Goal: Browse casually: Explore the website without a specific task or goal

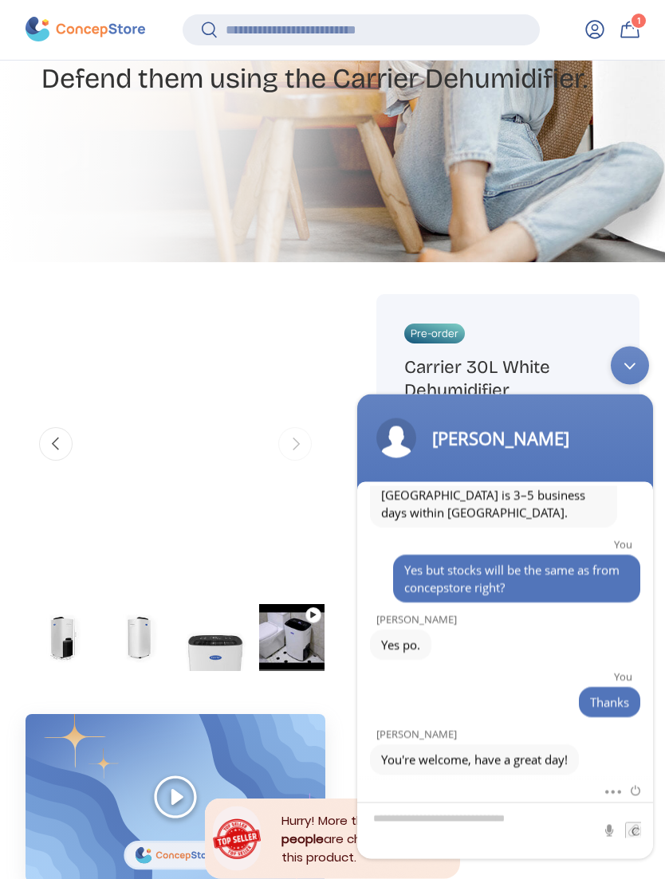
scroll to position [331, 0]
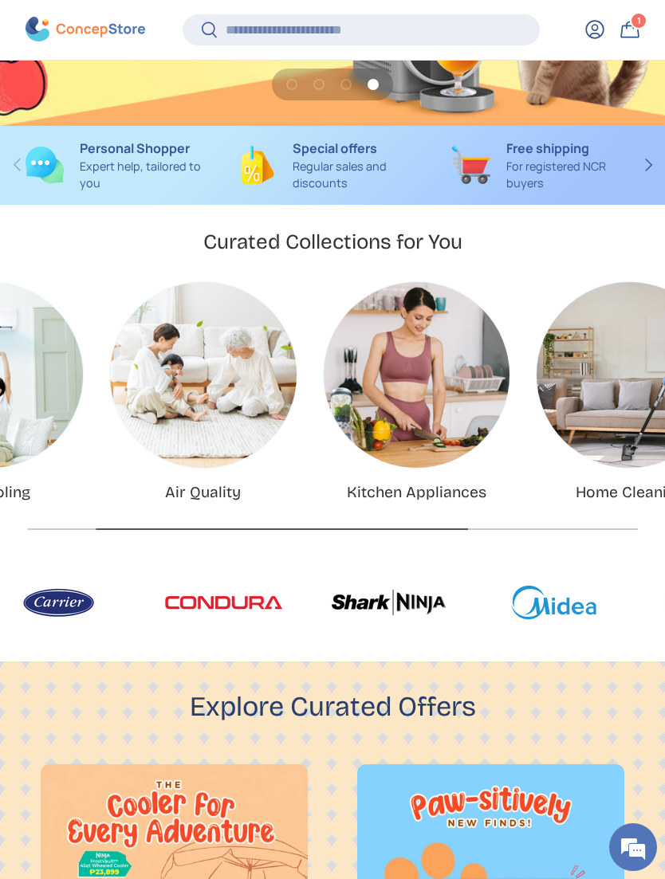
scroll to position [0, 135]
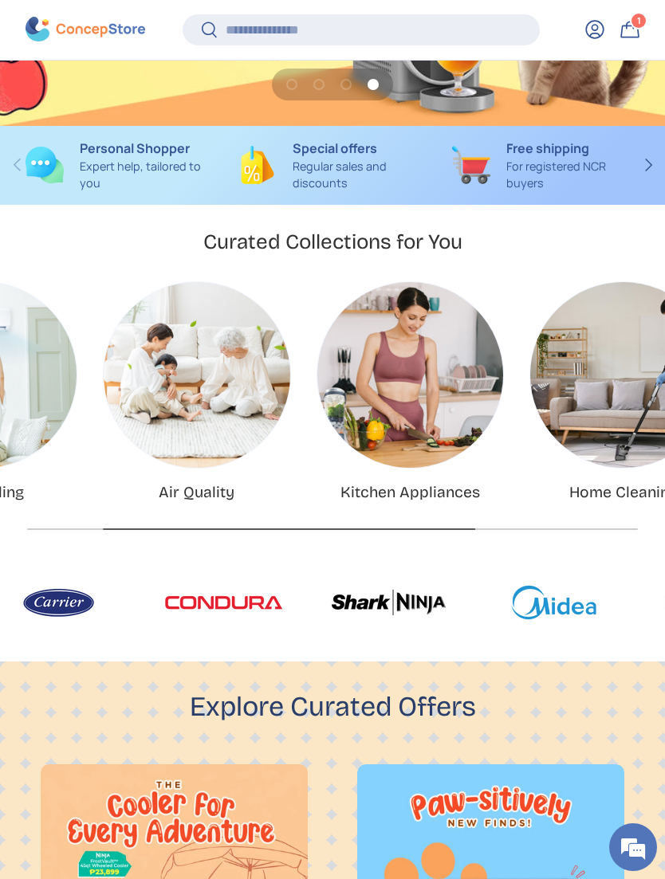
click at [151, 366] on img "Air Quality" at bounding box center [197, 375] width 186 height 186
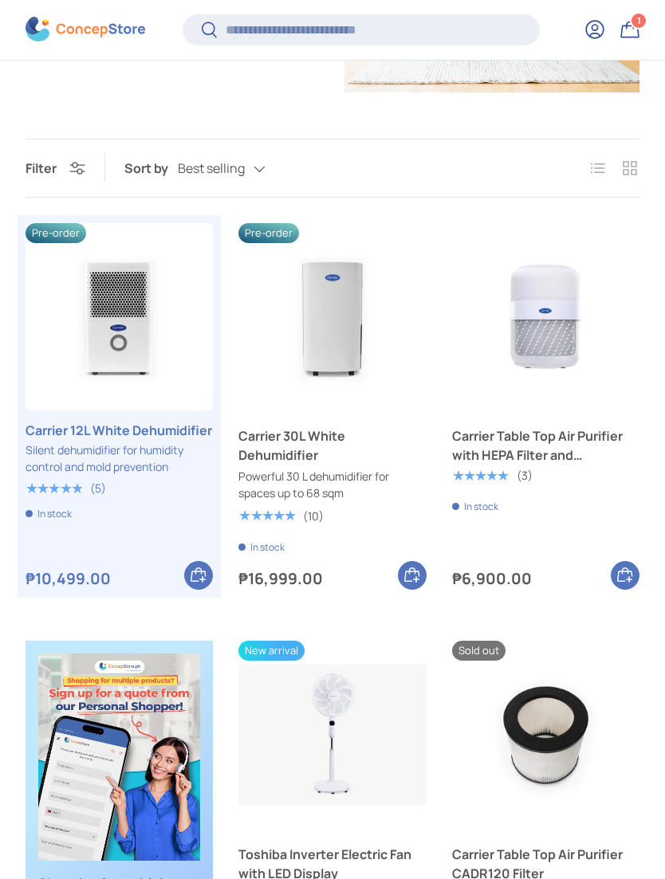
scroll to position [308, 0]
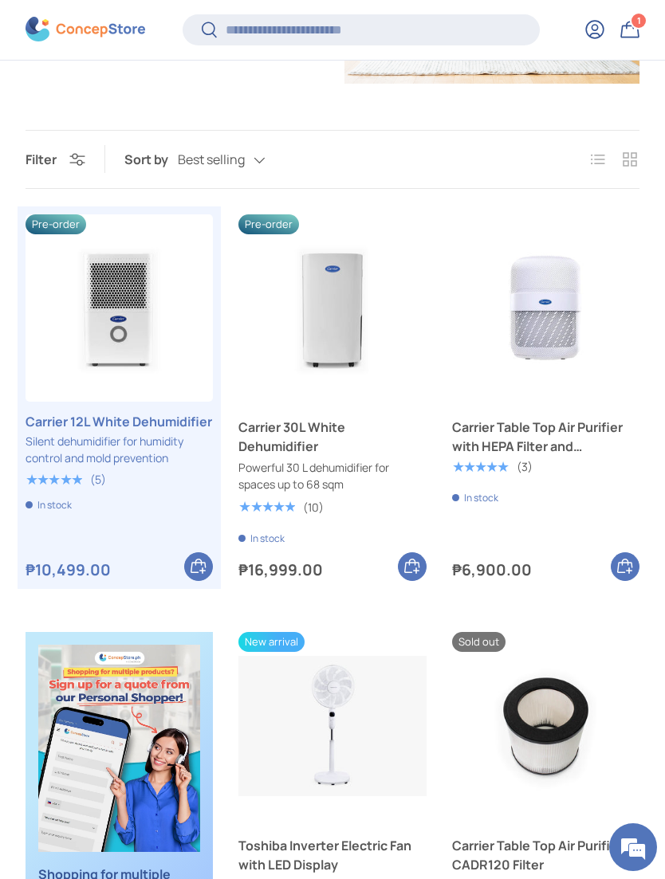
click at [550, 298] on img "Carrier Table Top Air Purifier with HEPA Filter and Aromatherapy" at bounding box center [545, 307] width 187 height 187
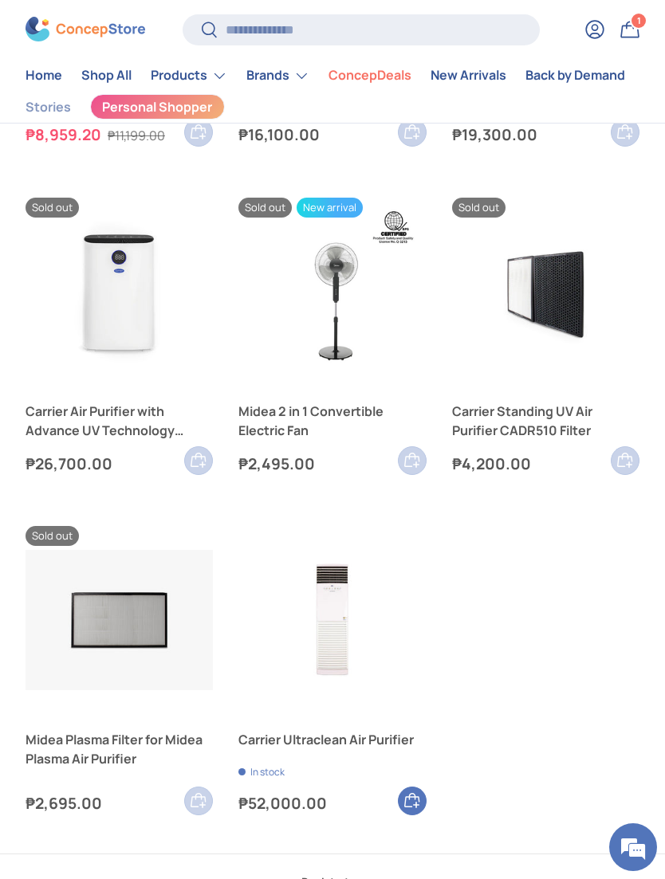
scroll to position [1535, 0]
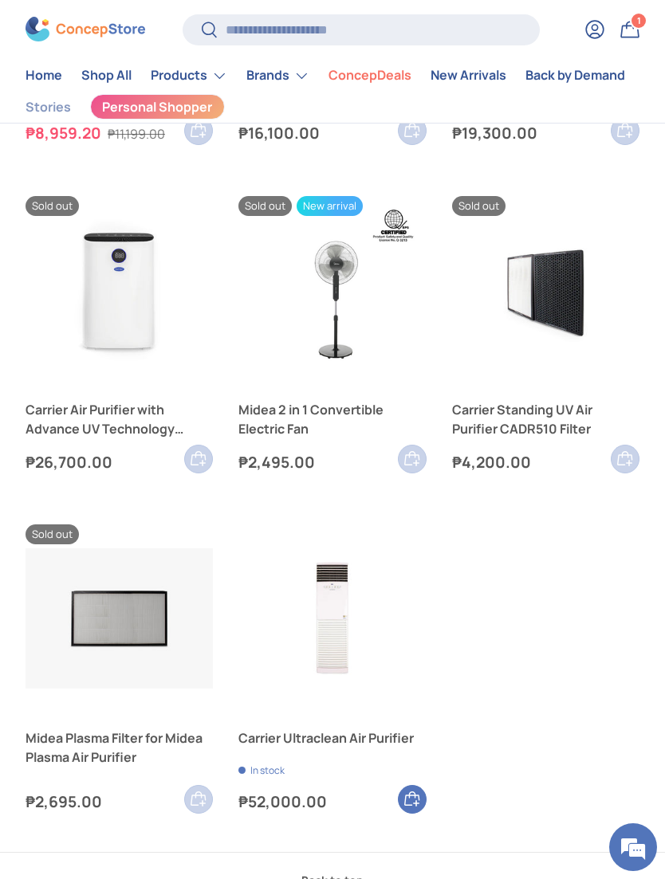
click at [99, 26] on img at bounding box center [86, 30] width 120 height 25
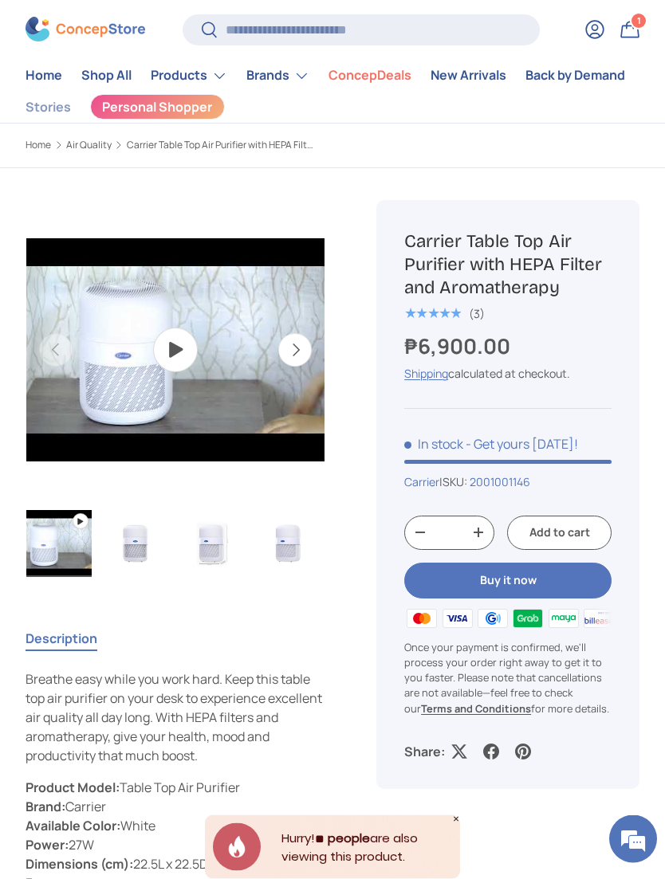
scroll to position [15, 0]
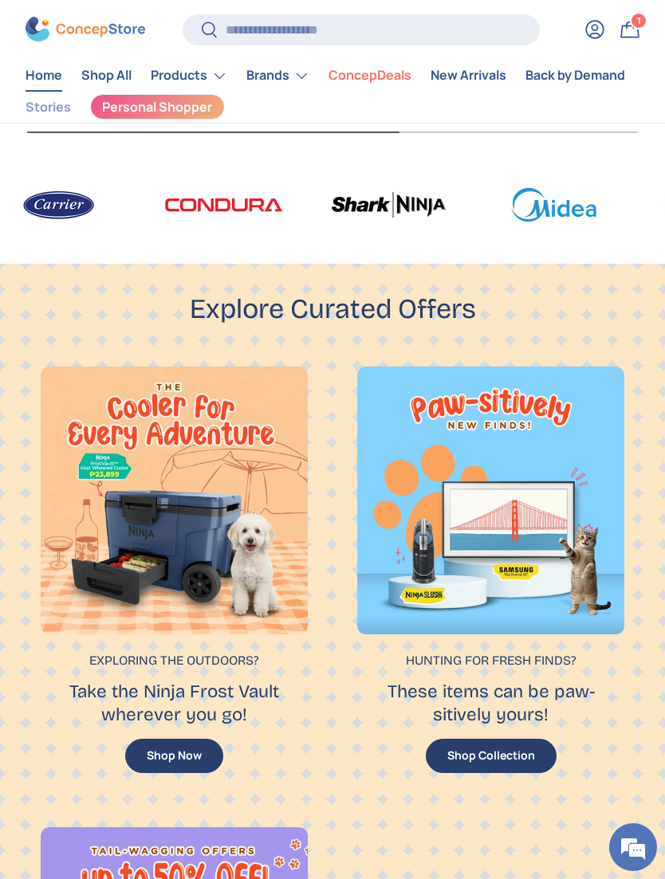
scroll to position [656, 0]
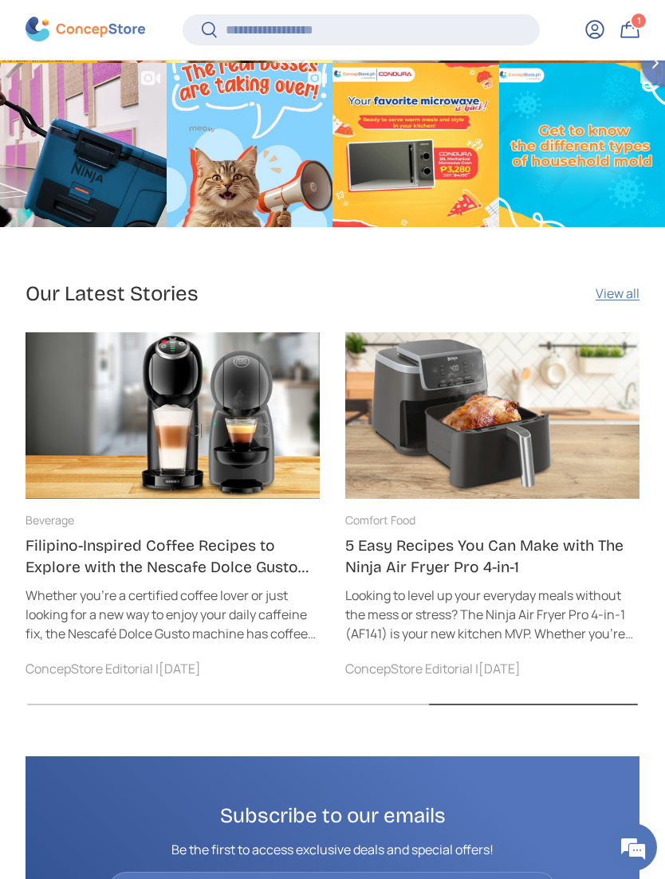
scroll to position [0, 1278]
click at [131, 379] on img at bounding box center [173, 415] width 294 height 166
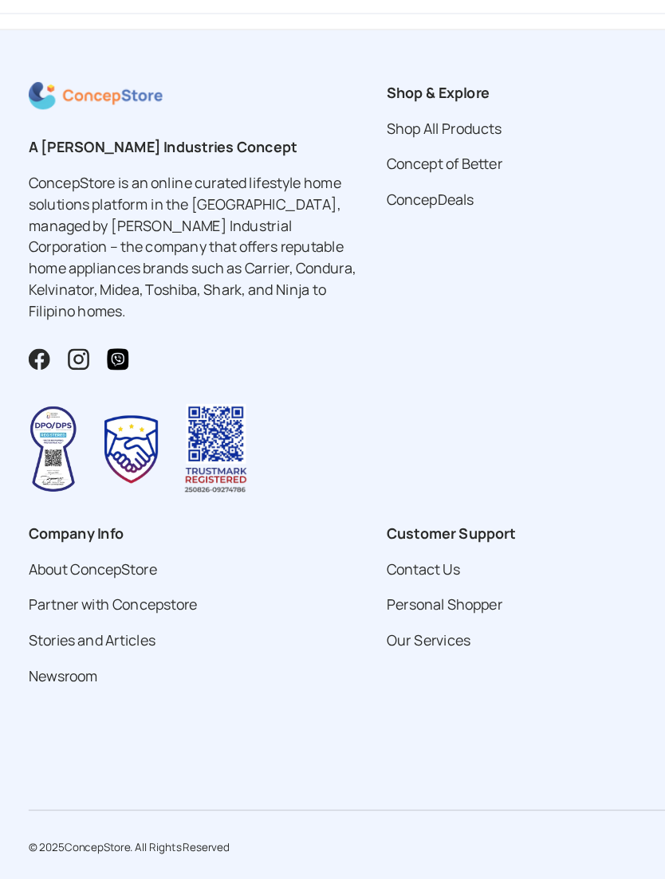
scroll to position [5178, 0]
click at [379, 613] on link "Our Services" at bounding box center [382, 622] width 75 height 18
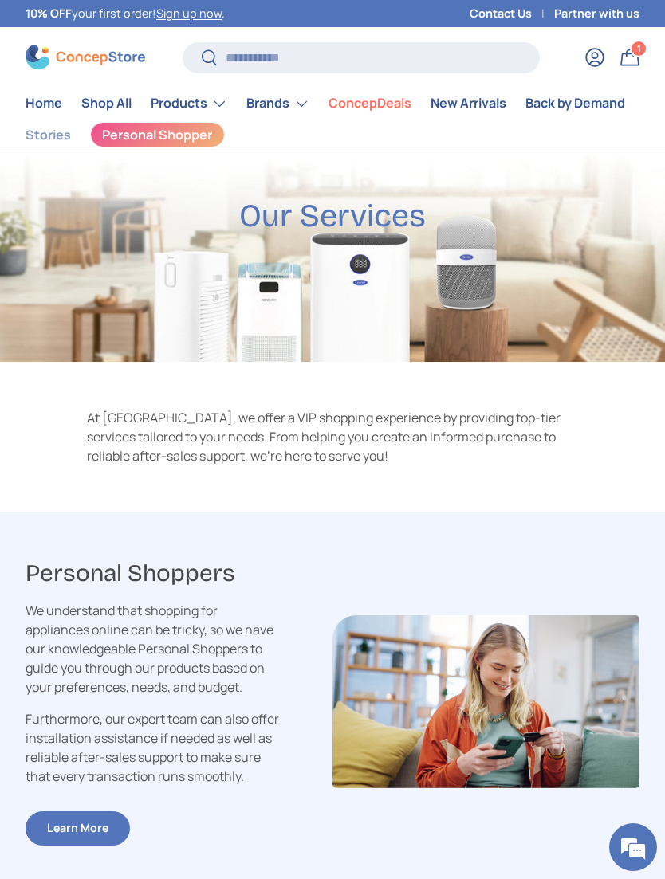
click at [108, 100] on link "Shop All" at bounding box center [106, 103] width 50 height 31
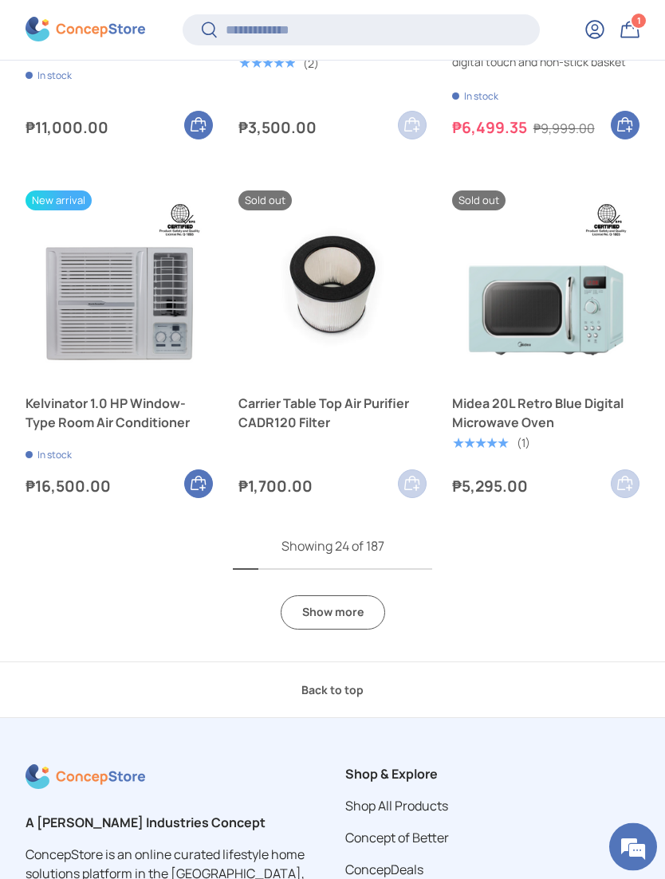
scroll to position [3145, 0]
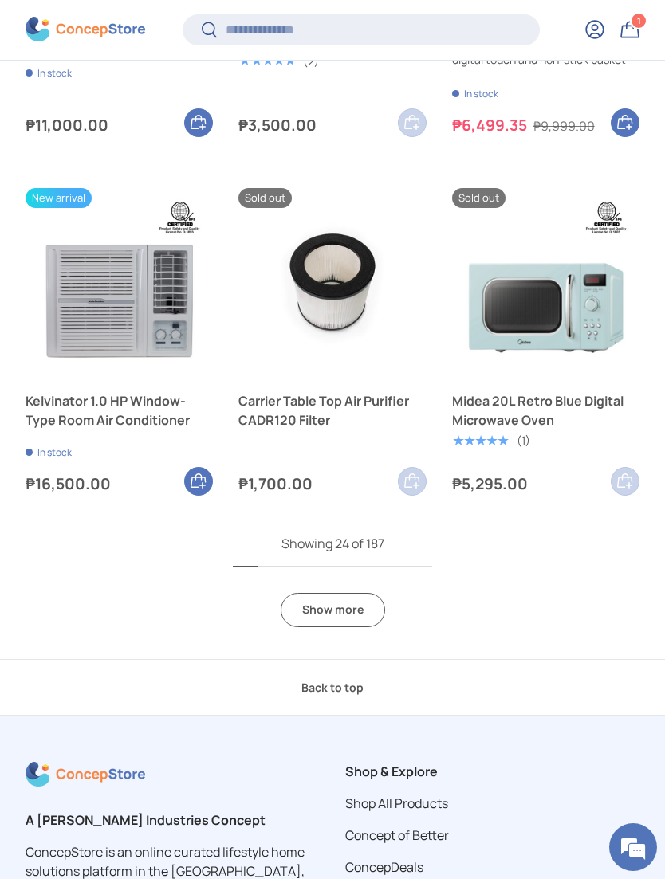
click at [332, 594] on link "Show more" at bounding box center [333, 610] width 104 height 34
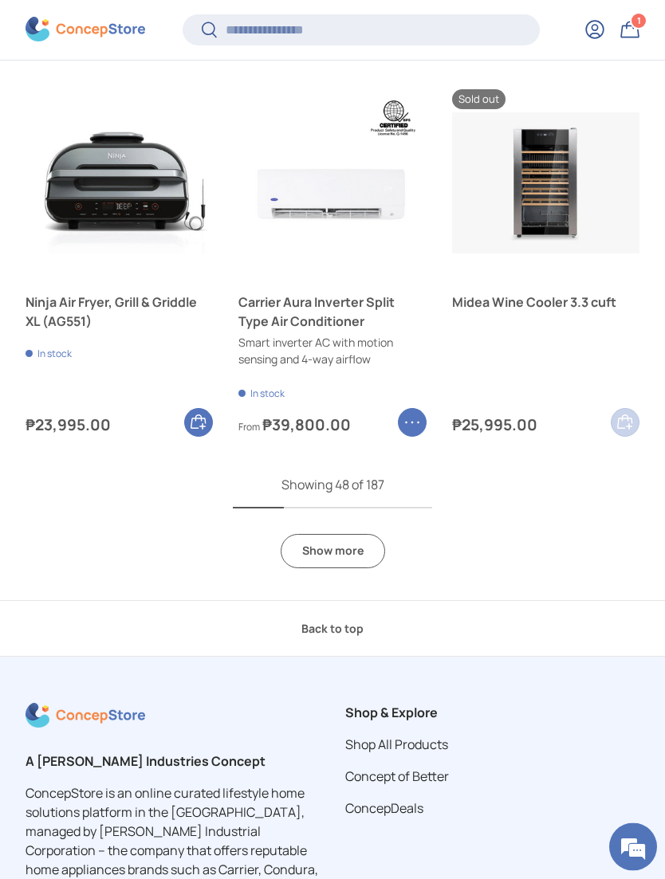
scroll to position [6213, 0]
click at [334, 542] on link "Show more" at bounding box center [333, 551] width 104 height 34
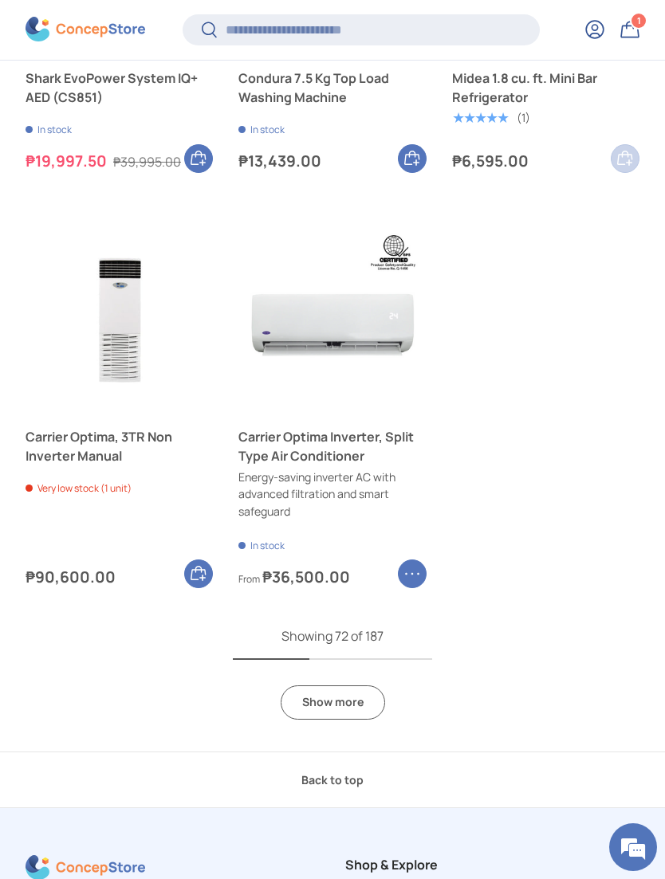
scroll to position [9195, 0]
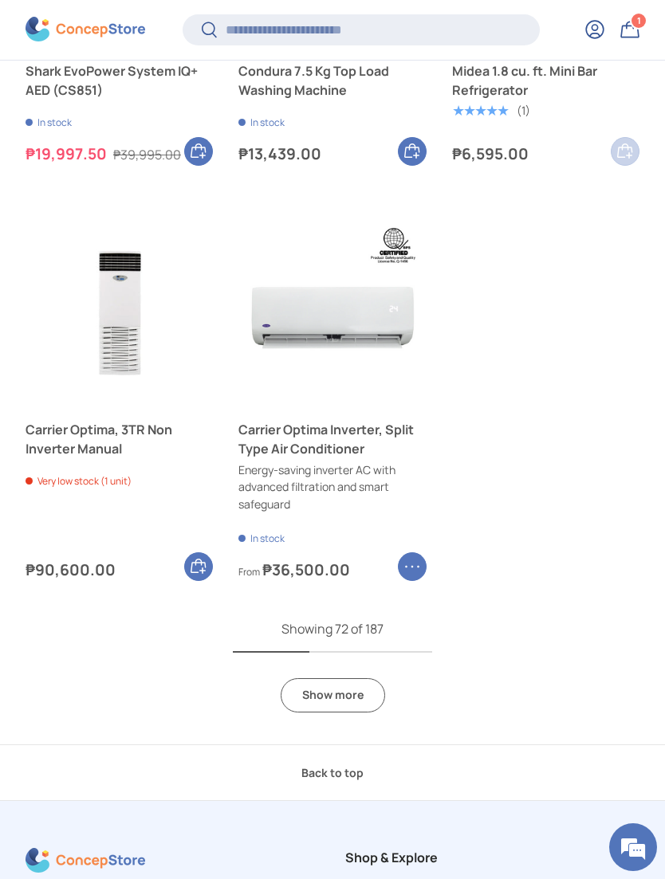
click at [323, 678] on link "Show more" at bounding box center [333, 695] width 104 height 34
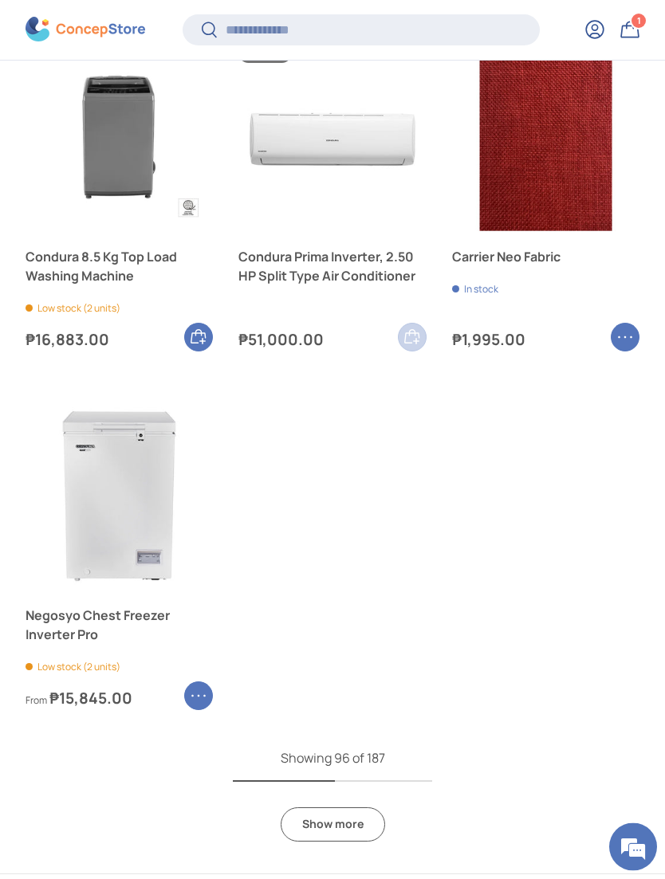
scroll to position [12232, 0]
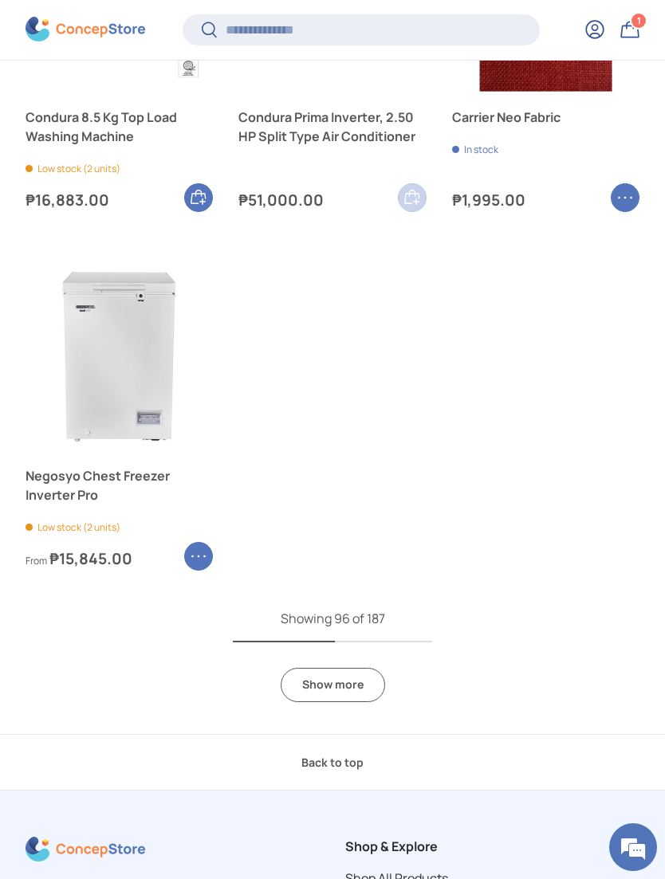
click at [323, 668] on link "Show more" at bounding box center [333, 685] width 104 height 34
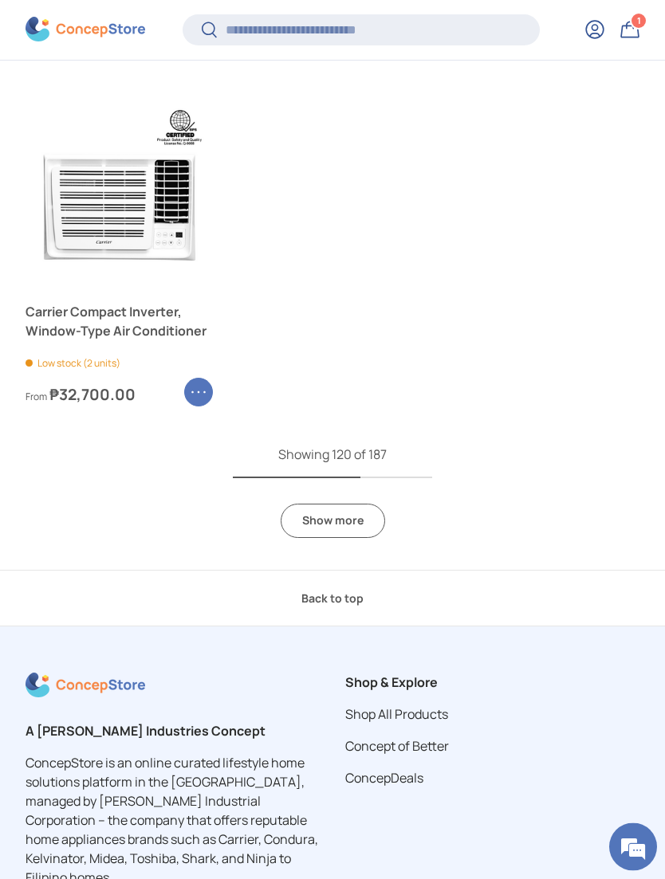
scroll to position [15338, 0]
click at [347, 504] on link "Show more" at bounding box center [333, 521] width 104 height 34
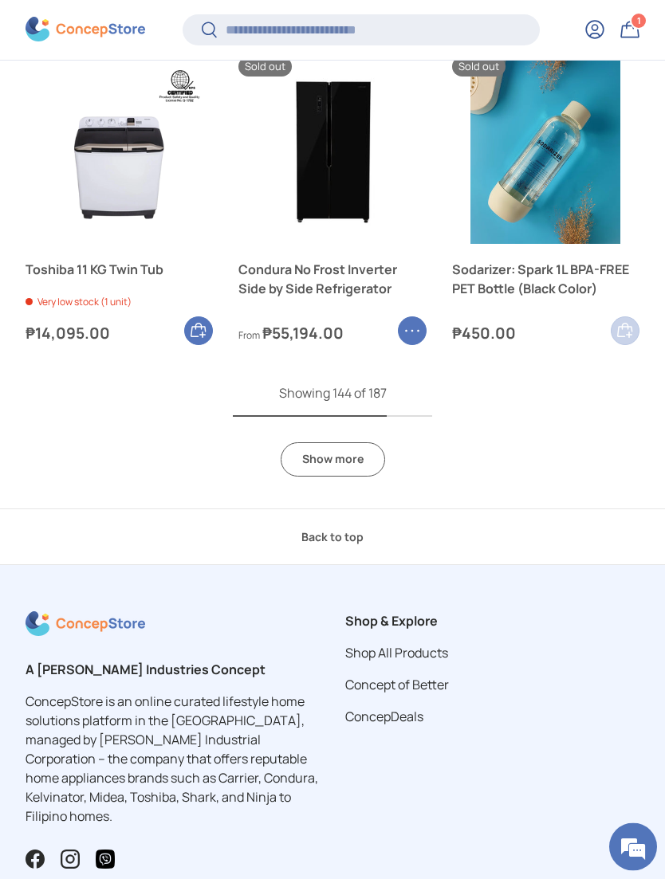
scroll to position [18012, 0]
click at [350, 442] on link "Show more" at bounding box center [333, 459] width 104 height 34
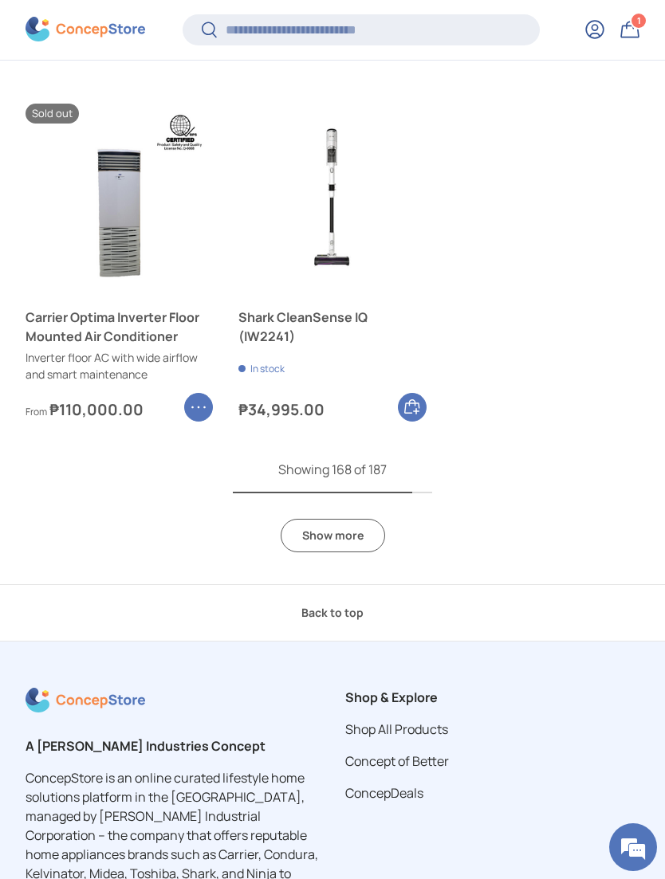
scroll to position [20595, 0]
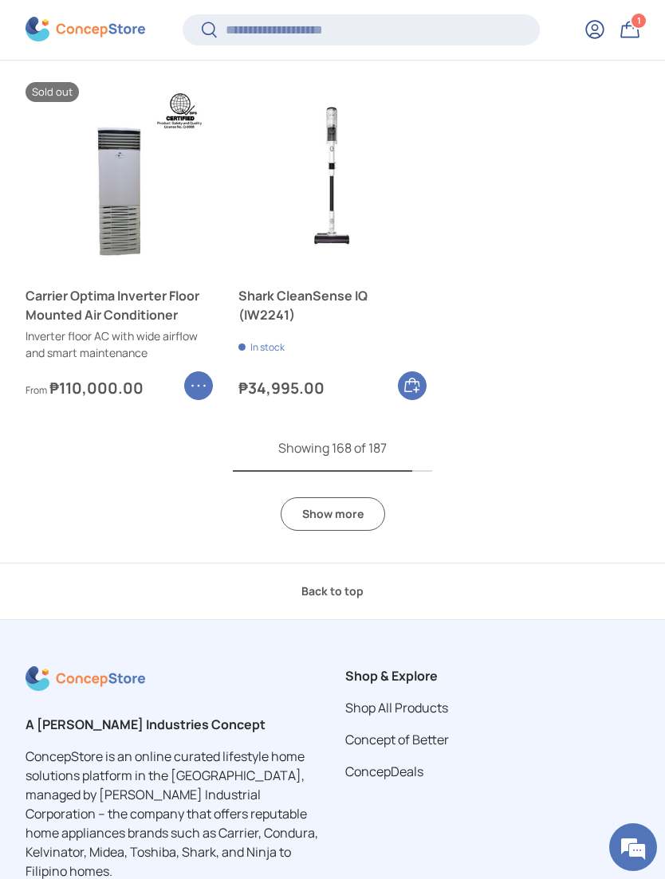
click at [362, 497] on link "Show more" at bounding box center [333, 514] width 104 height 34
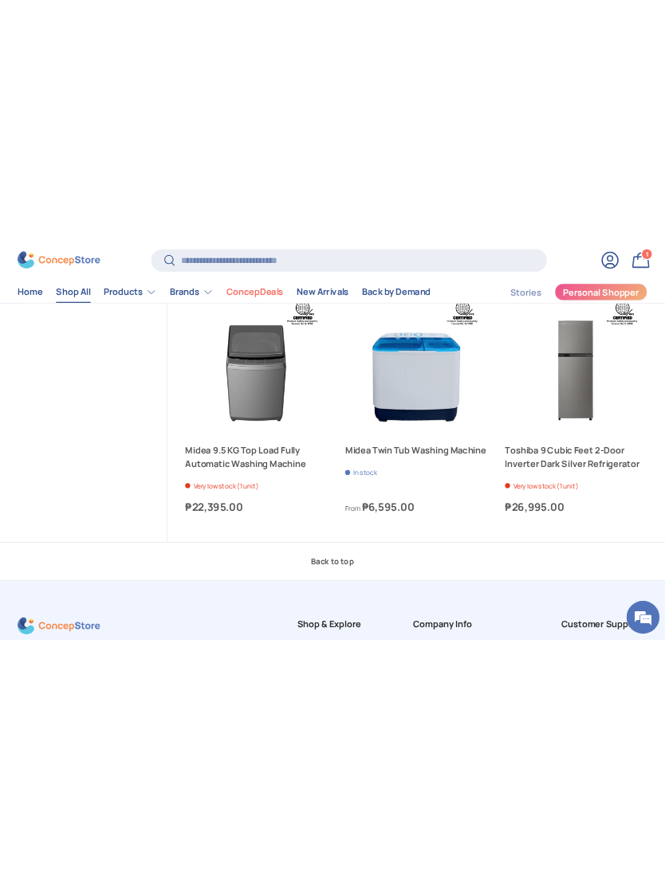
scroll to position [0, 0]
